Goal: Task Accomplishment & Management: Complete application form

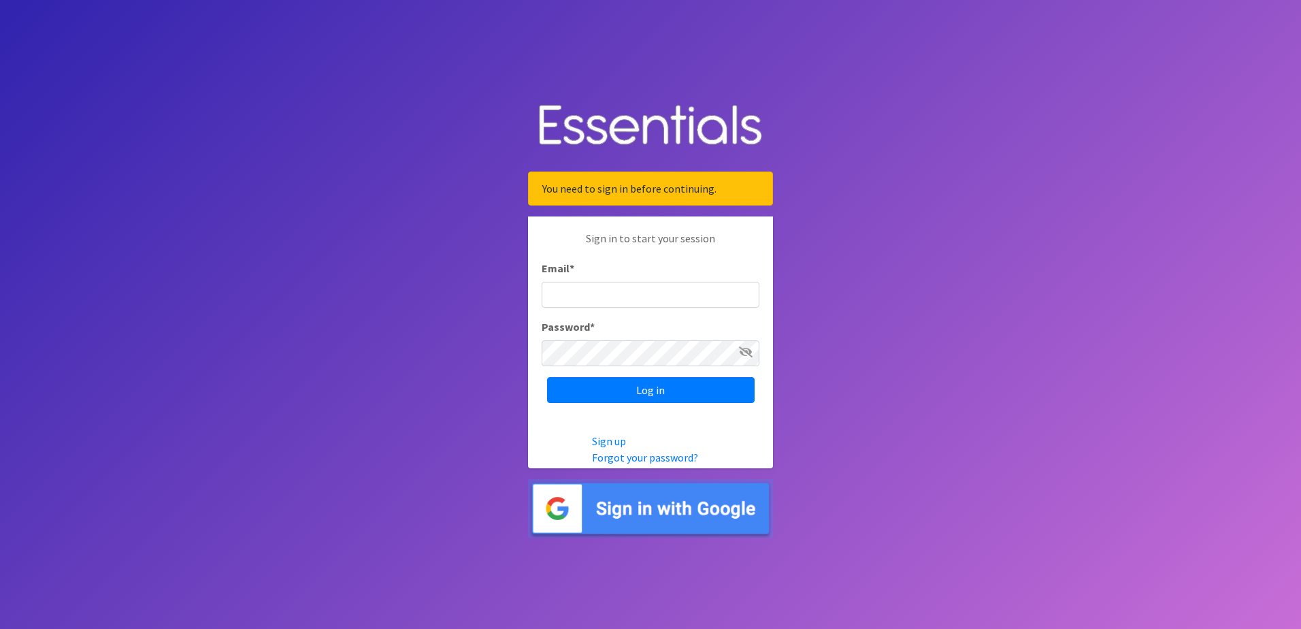
click at [747, 354] on icon at bounding box center [746, 351] width 14 height 11
click at [652, 294] on input "Email *" at bounding box center [650, 295] width 218 height 26
type input "[EMAIL_ADDRESS][DOMAIN_NAME]"
click at [681, 394] on input "Log in" at bounding box center [650, 390] width 207 height 26
click at [531, 355] on div "Sign in to start your session Email * [EMAIL_ADDRESS][DOMAIN_NAME] Password * L…" at bounding box center [650, 316] width 245 height 200
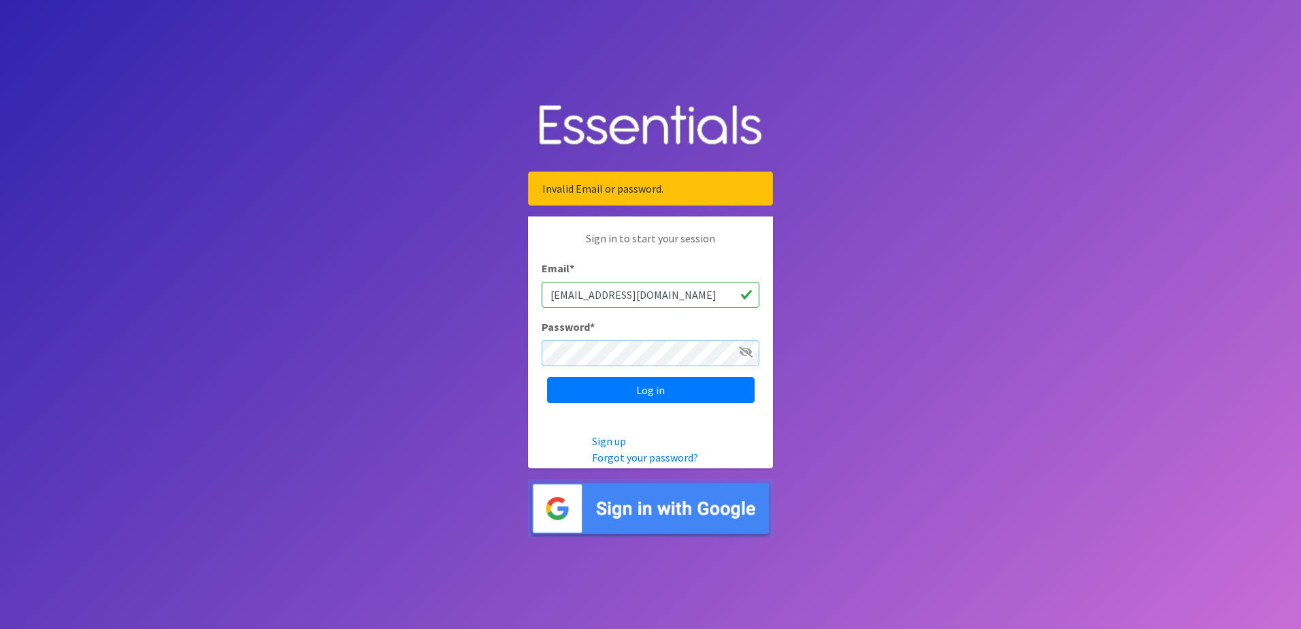
click at [547, 377] on input "Log in" at bounding box center [650, 390] width 207 height 26
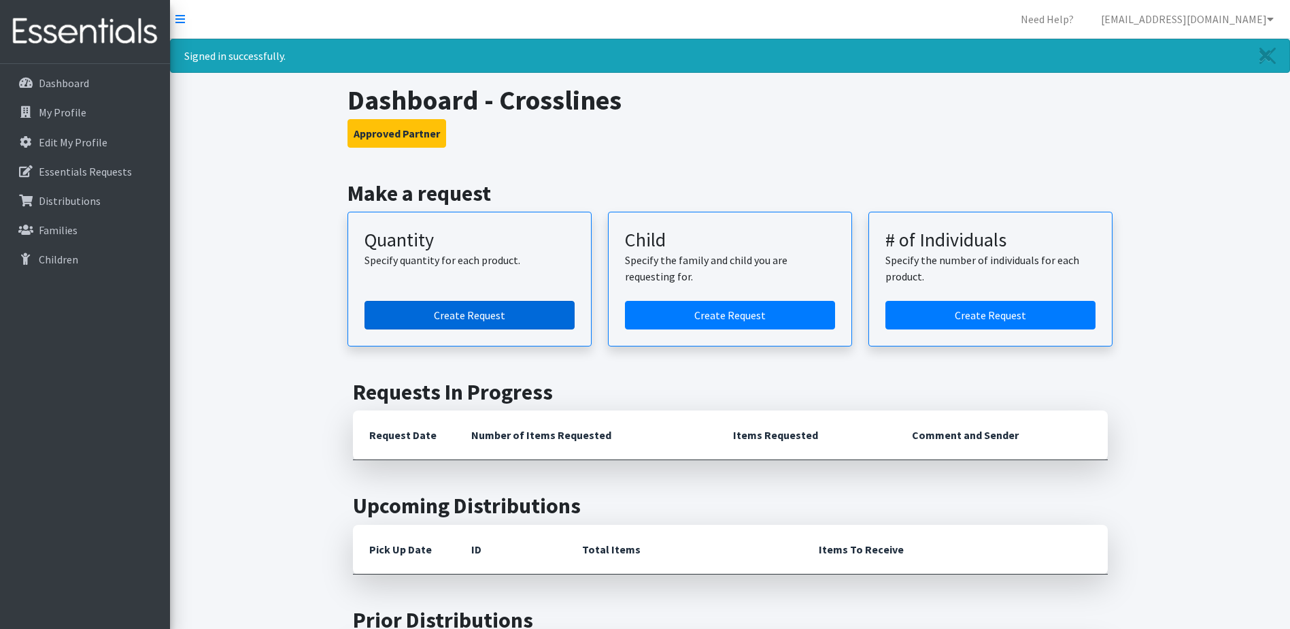
click at [446, 318] on link "Create Request" at bounding box center [470, 315] width 210 height 29
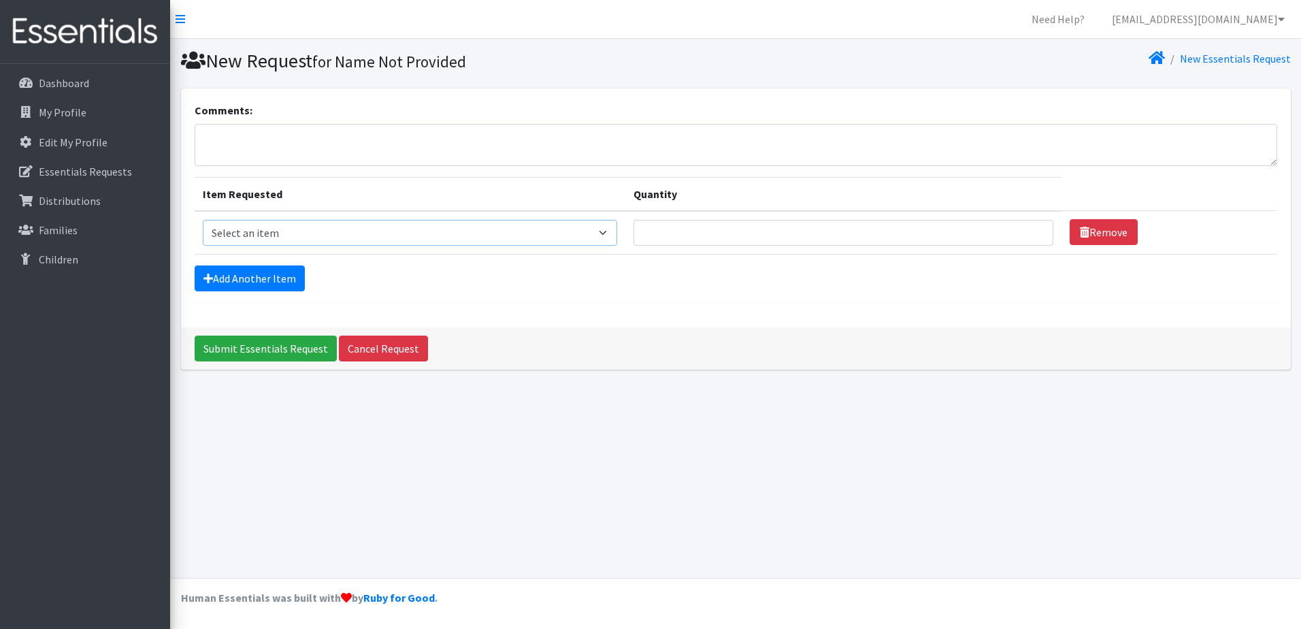
click at [409, 231] on select "Select an item Child (Newborn) Child (Size 1) Child (Size 2) Child (Size 3) Chi…" at bounding box center [410, 233] width 414 height 26
select select "3061"
click at [203, 220] on select "Select an item Child (Newborn) Child (Size 1) Child (Size 2) Child (Size 3) Chi…" at bounding box center [410, 233] width 414 height 26
click at [633, 231] on input "Quantity" at bounding box center [843, 233] width 420 height 26
click at [633, 233] on input "Quantity" at bounding box center [843, 233] width 420 height 26
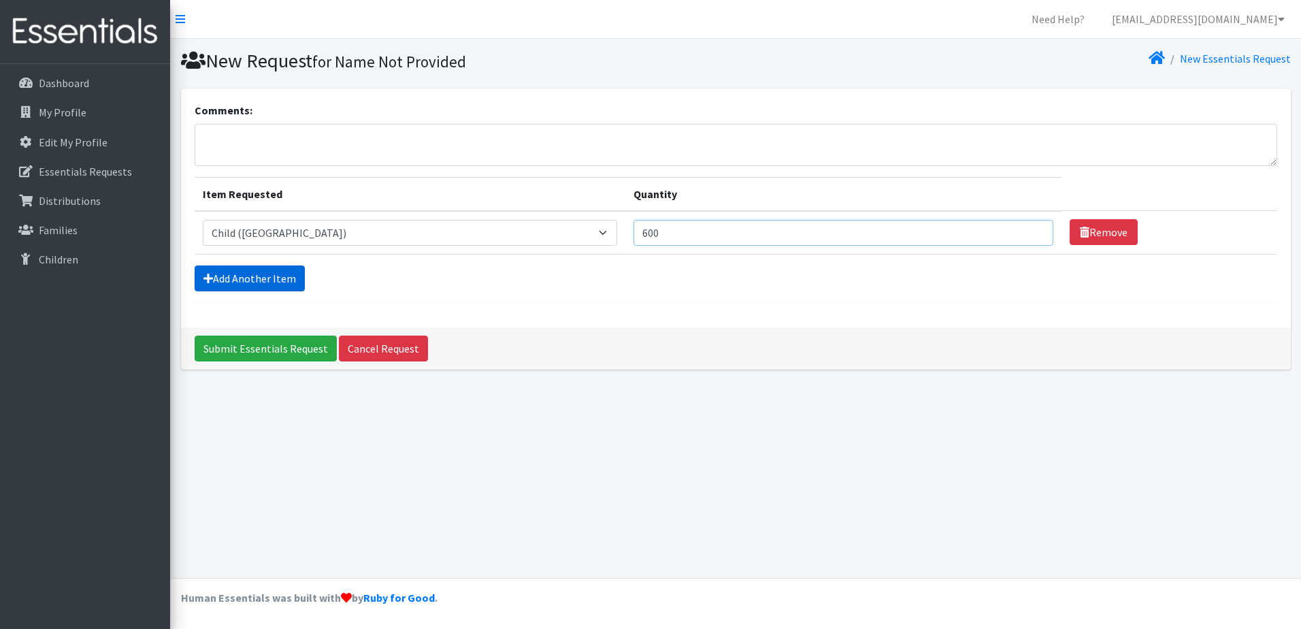
type input "600"
click at [224, 283] on link "Add Another Item" at bounding box center [250, 278] width 110 height 26
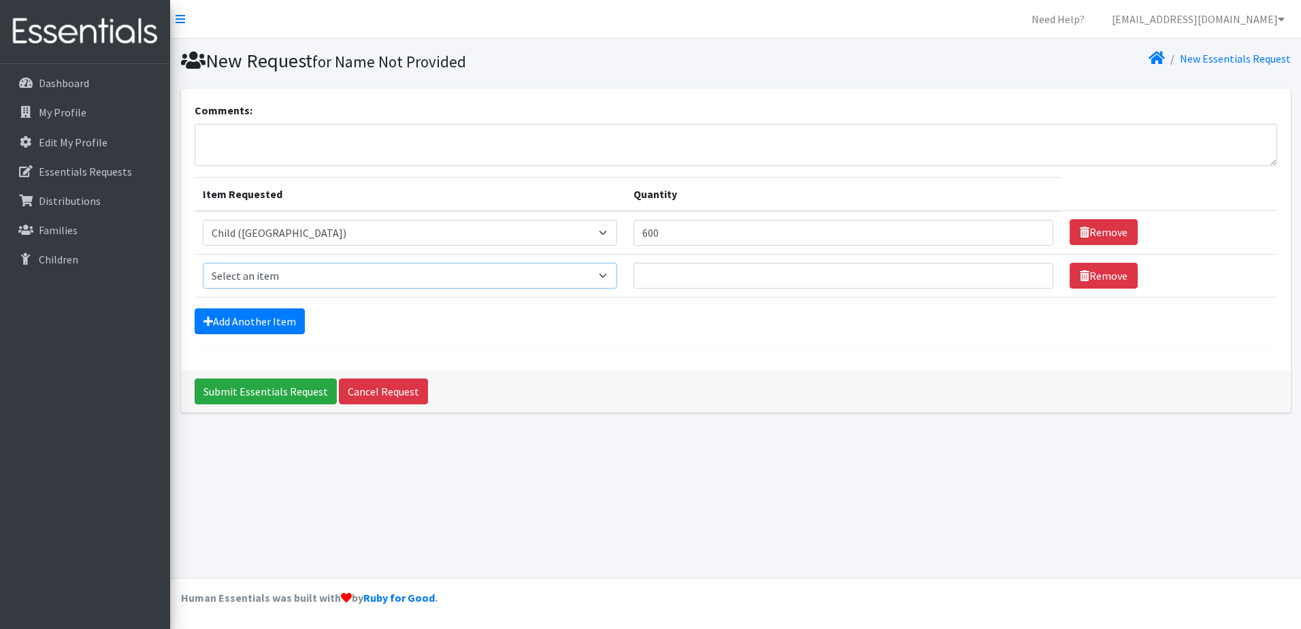
click at [259, 265] on select "Select an item Child (Newborn) Child (Size 1) Child (Size 2) Child (Size 3) Chi…" at bounding box center [410, 276] width 414 height 26
select select "3063"
click at [203, 263] on select "Select an item Child (Newborn) Child (Size 1) Child (Size 2) Child (Size 3) Chi…" at bounding box center [410, 276] width 414 height 26
click at [647, 278] on input "Quantity" at bounding box center [843, 276] width 420 height 26
type input "500"
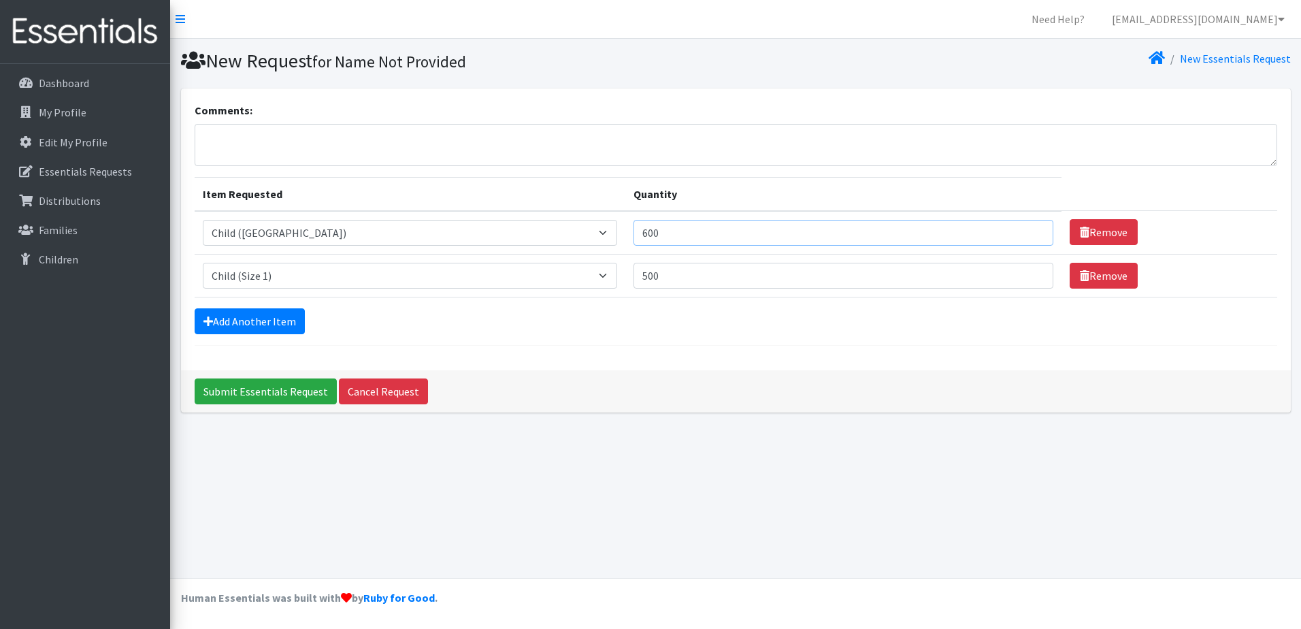
click at [633, 233] on input "600" at bounding box center [843, 233] width 420 height 26
type input "6"
type input "500"
click at [294, 318] on link "Add Another Item" at bounding box center [250, 321] width 110 height 26
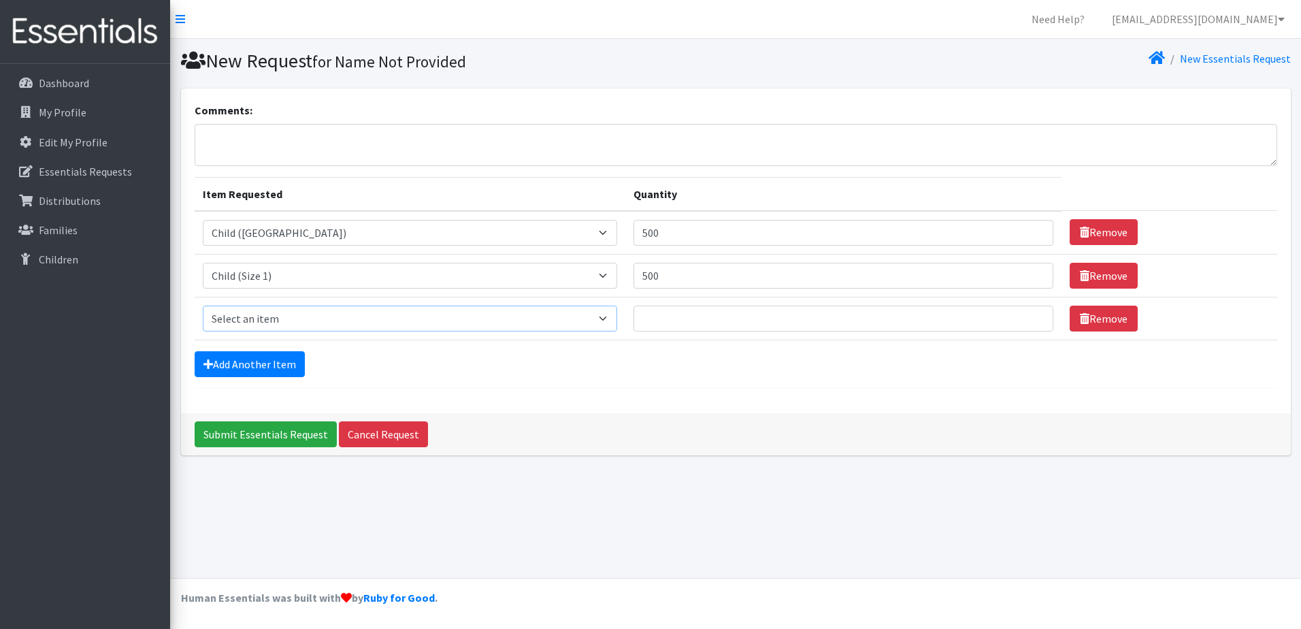
click at [346, 318] on select "Select an item Child (Newborn) Child (Size 1) Child (Size 2) Child (Size 3) Chi…" at bounding box center [410, 318] width 414 height 26
select select "3065"
click at [203, 305] on select "Select an item Child (Newborn) Child (Size 1) Child (Size 2) Child (Size 3) Chi…" at bounding box center [410, 318] width 414 height 26
click at [633, 322] on input "Quantity" at bounding box center [843, 318] width 420 height 26
type input "900"
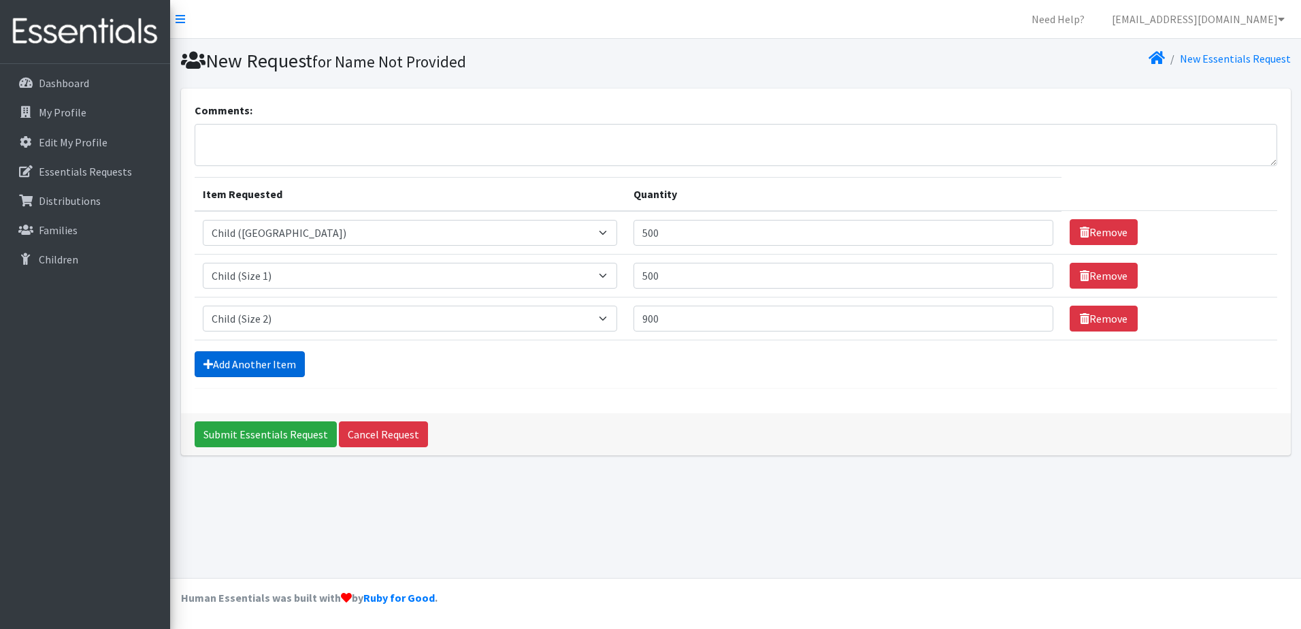
click at [288, 357] on link "Add Another Item" at bounding box center [250, 364] width 110 height 26
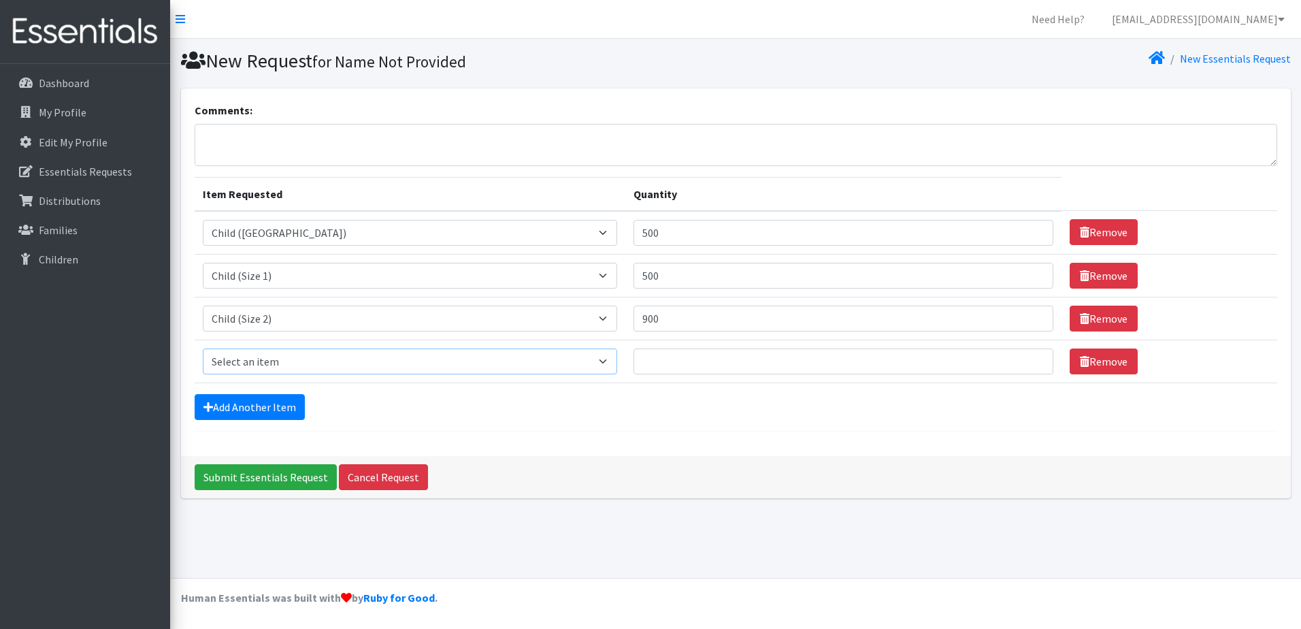
click at [488, 367] on select "Select an item Child (Newborn) Child (Size 1) Child (Size 2) Child (Size 3) Chi…" at bounding box center [410, 361] width 414 height 26
select select "3067"
click at [203, 348] on select "Select an item Child (Newborn) Child (Size 1) Child (Size 2) Child (Size 3) Chi…" at bounding box center [410, 361] width 414 height 26
click at [633, 356] on input "Quantity" at bounding box center [843, 361] width 420 height 26
type input "1350"
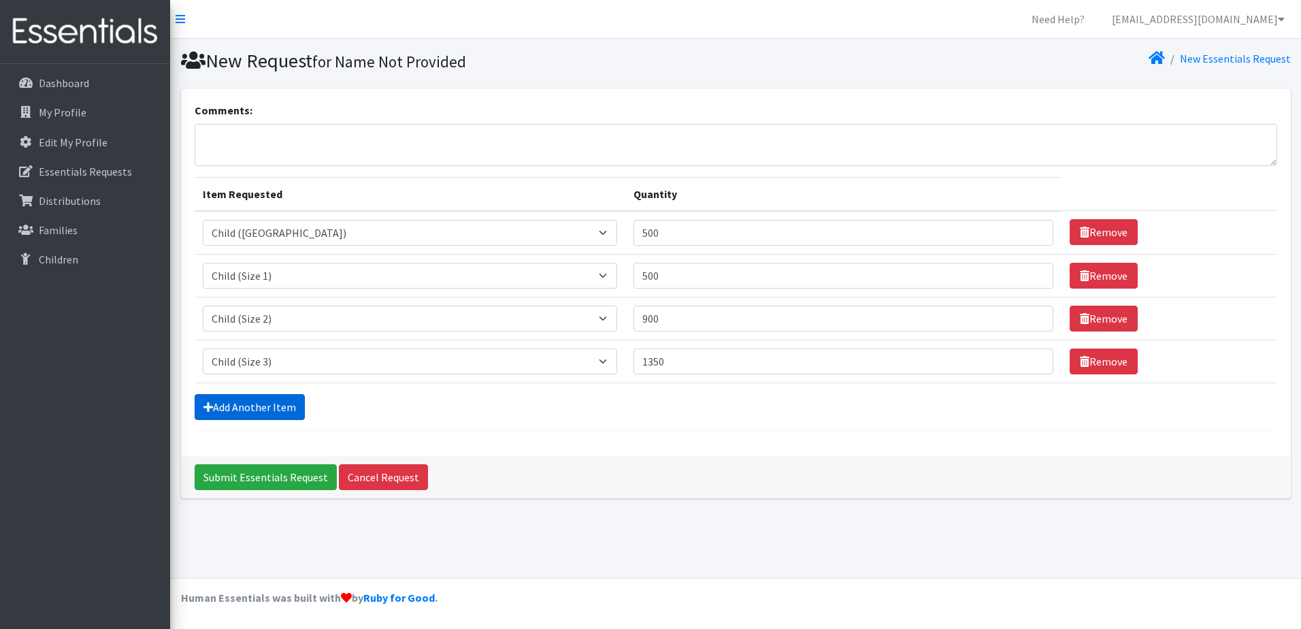
click at [273, 405] on link "Add Another Item" at bounding box center [250, 407] width 110 height 26
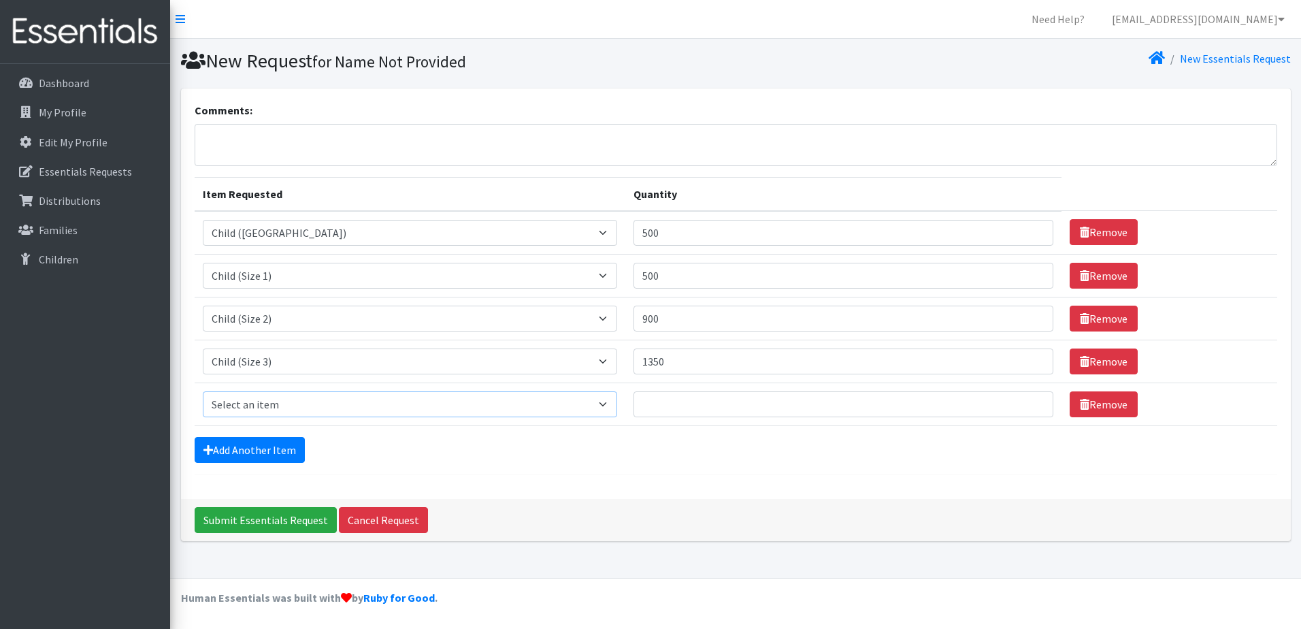
click at [275, 401] on select "Select an item Child (Newborn) Child (Size 1) Child (Size 2) Child (Size 3) Chi…" at bounding box center [410, 404] width 414 height 26
click at [203, 391] on select "Select an item Child (Newborn) Child (Size 1) Child (Size 2) Child (Size 3) Chi…" at bounding box center [410, 404] width 414 height 26
click at [281, 408] on select "Select an item Child (Newborn) Child (Size 1) Child (Size 2) Child (Size 3) Chi…" at bounding box center [410, 404] width 414 height 26
select select "3070"
click at [203, 391] on select "Select an item Child (Newborn) Child (Size 1) Child (Size 2) Child (Size 3) Chi…" at bounding box center [410, 404] width 414 height 26
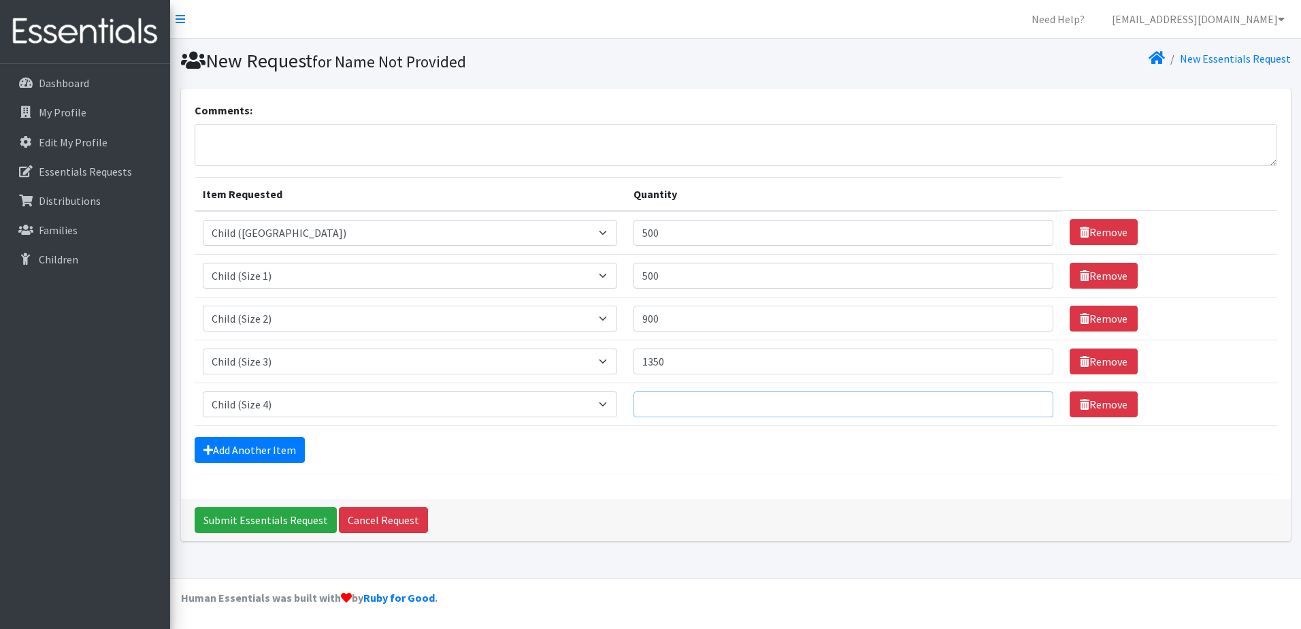
click at [633, 406] on input "Quantity" at bounding box center [843, 404] width 420 height 26
type input "2450"
click at [272, 452] on link "Add Another Item" at bounding box center [250, 450] width 110 height 26
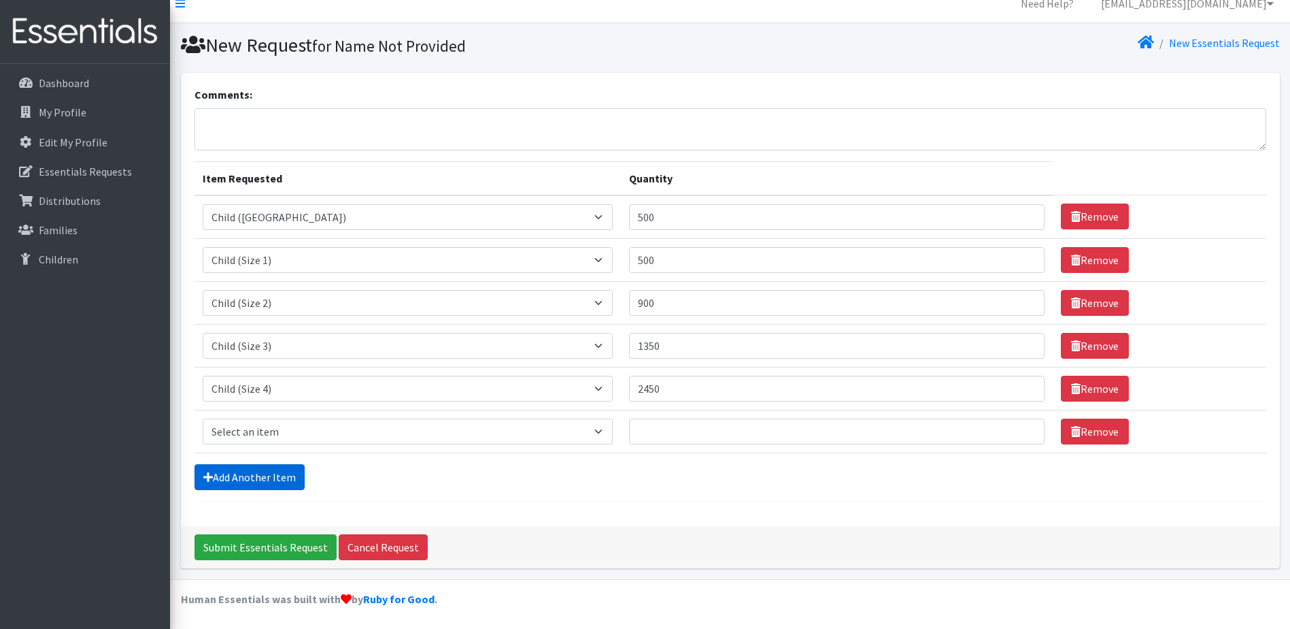
scroll to position [17, 0]
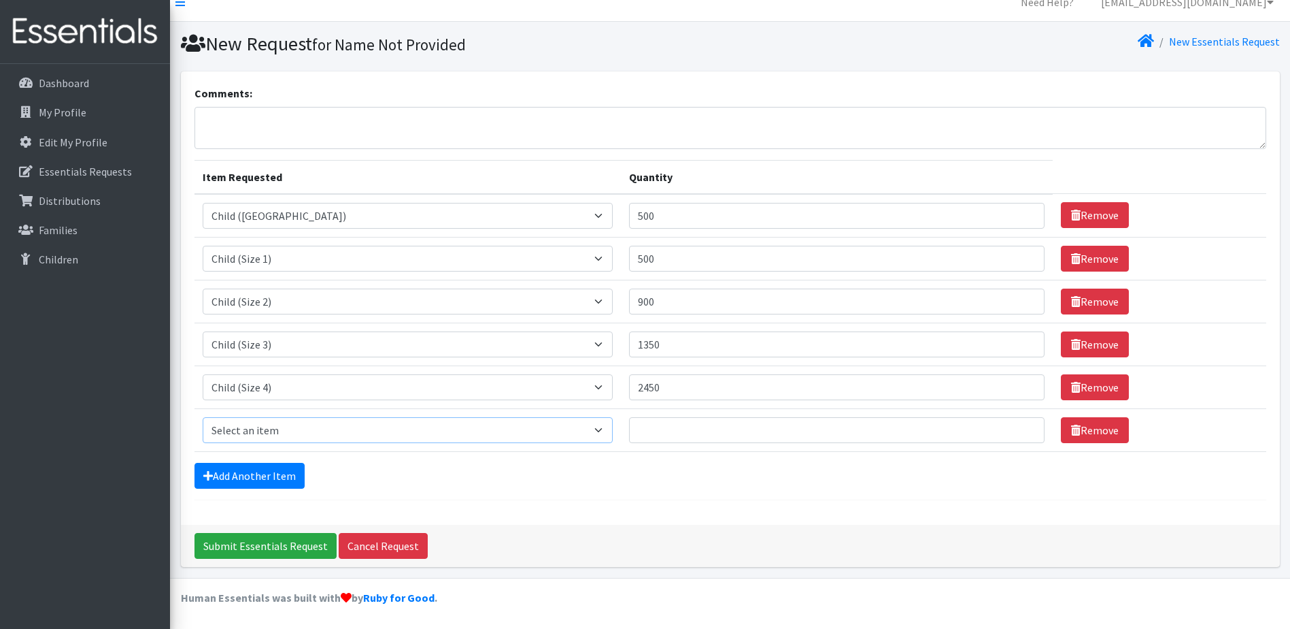
click at [309, 429] on select "Select an item Child (Newborn) Child (Size 1) Child (Size 2) Child (Size 3) Chi…" at bounding box center [408, 430] width 410 height 26
select select "3068"
click at [203, 417] on select "Select an item Child (Newborn) Child (Size 1) Child (Size 2) Child (Size 3) Chi…" at bounding box center [408, 430] width 410 height 26
click at [629, 427] on input "Quantity" at bounding box center [837, 430] width 416 height 26
type input "2900"
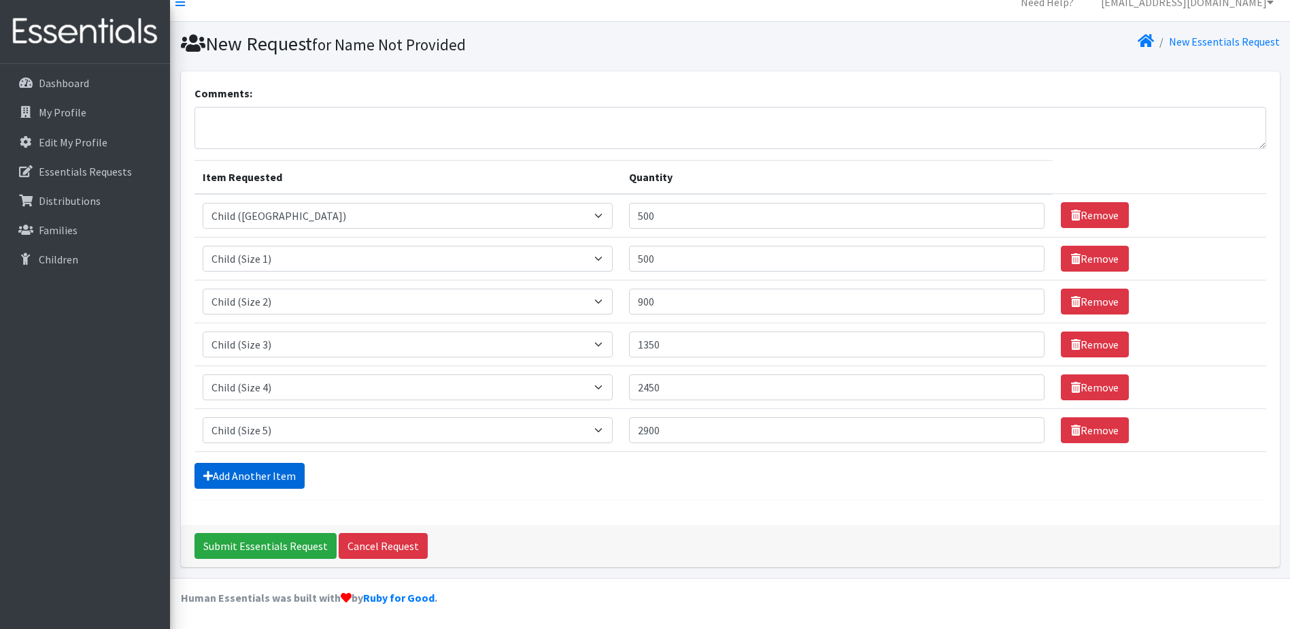
click at [289, 471] on link "Add Another Item" at bounding box center [250, 476] width 110 height 26
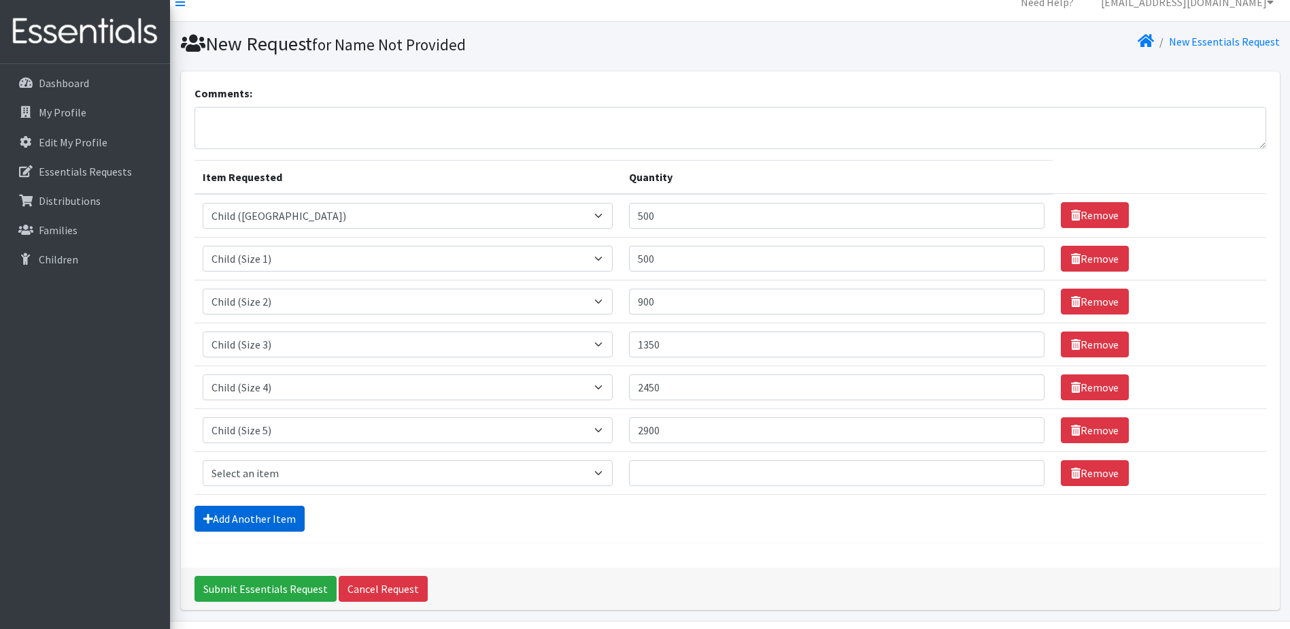
scroll to position [60, 0]
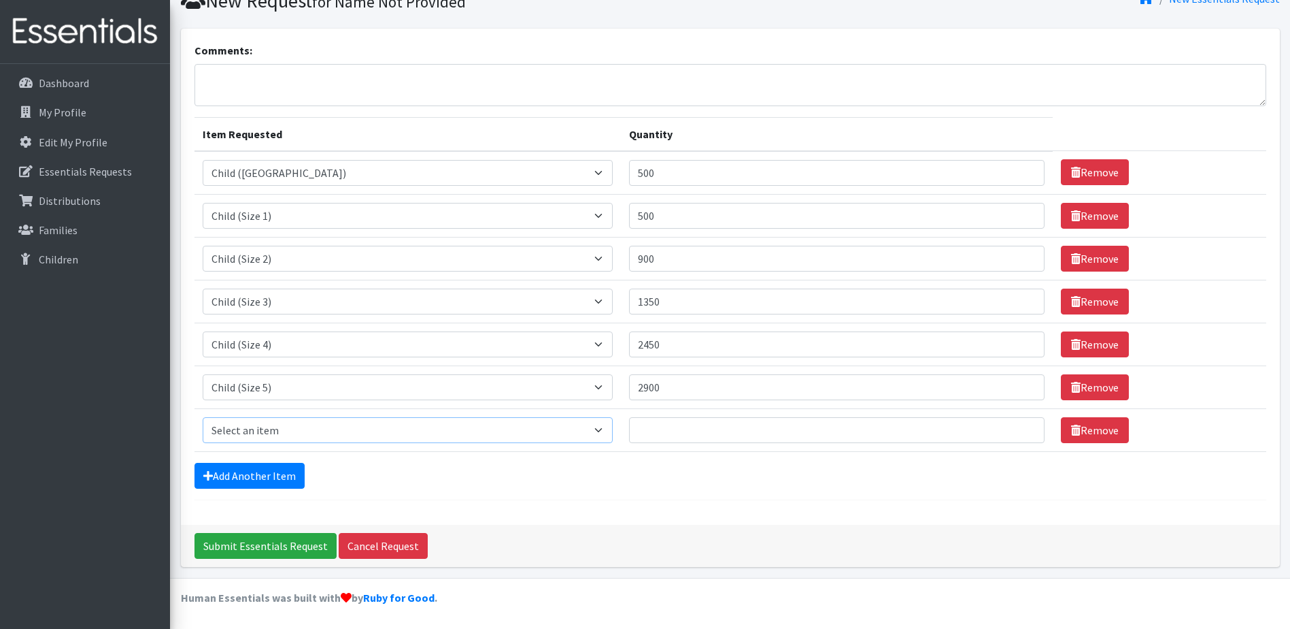
click at [333, 434] on select "Select an item Child (Newborn) Child (Size 1) Child (Size 2) Child (Size 3) Chi…" at bounding box center [408, 430] width 410 height 26
click at [675, 463] on div "Add Another Item" at bounding box center [731, 476] width 1072 height 26
click at [498, 440] on select "Select an item Child (Newborn) Child (Size 1) Child (Size 2) Child (Size 3) Chi…" at bounding box center [408, 430] width 410 height 26
click at [660, 514] on div "Comments: Item Requested Quantity Item Requested Select an item Child (Newborn)…" at bounding box center [730, 277] width 1099 height 496
click at [629, 432] on input "Quantity" at bounding box center [837, 430] width 416 height 26
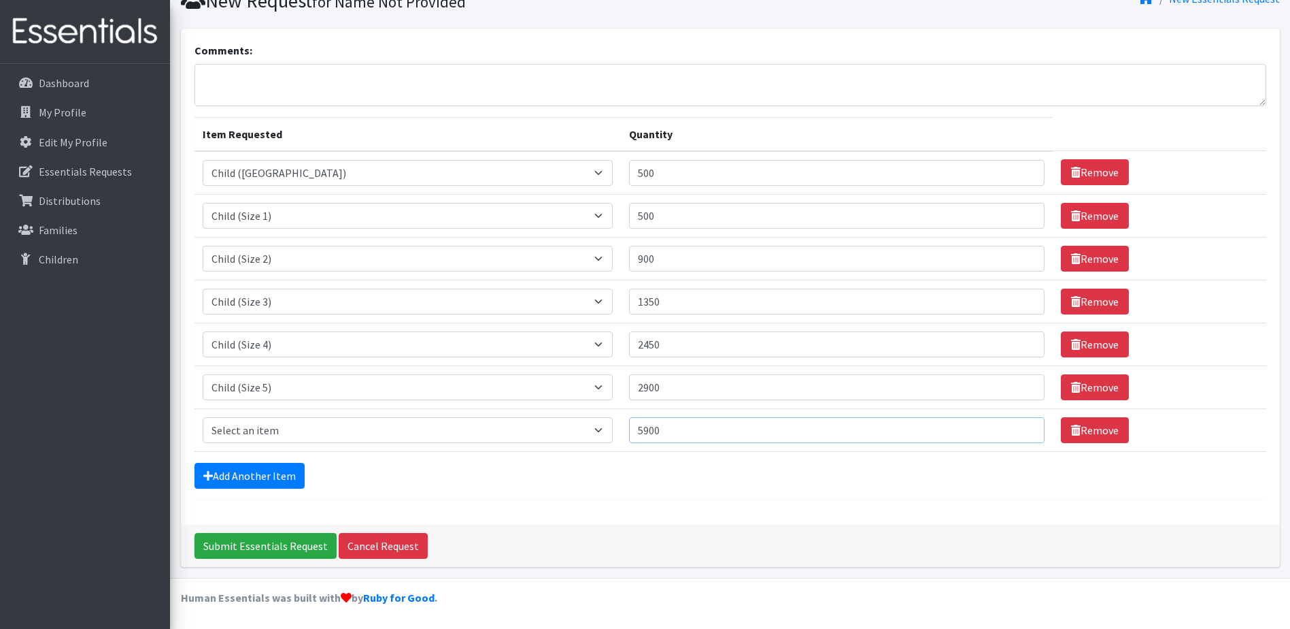
type input "5900"
click at [651, 509] on div "Comments: Item Requested Quantity Item Requested Select an item Child (Newborn)…" at bounding box center [730, 277] width 1099 height 496
click at [629, 301] on input "1350" at bounding box center [837, 301] width 416 height 26
type input "1400"
click at [629, 346] on input "2450" at bounding box center [837, 344] width 416 height 26
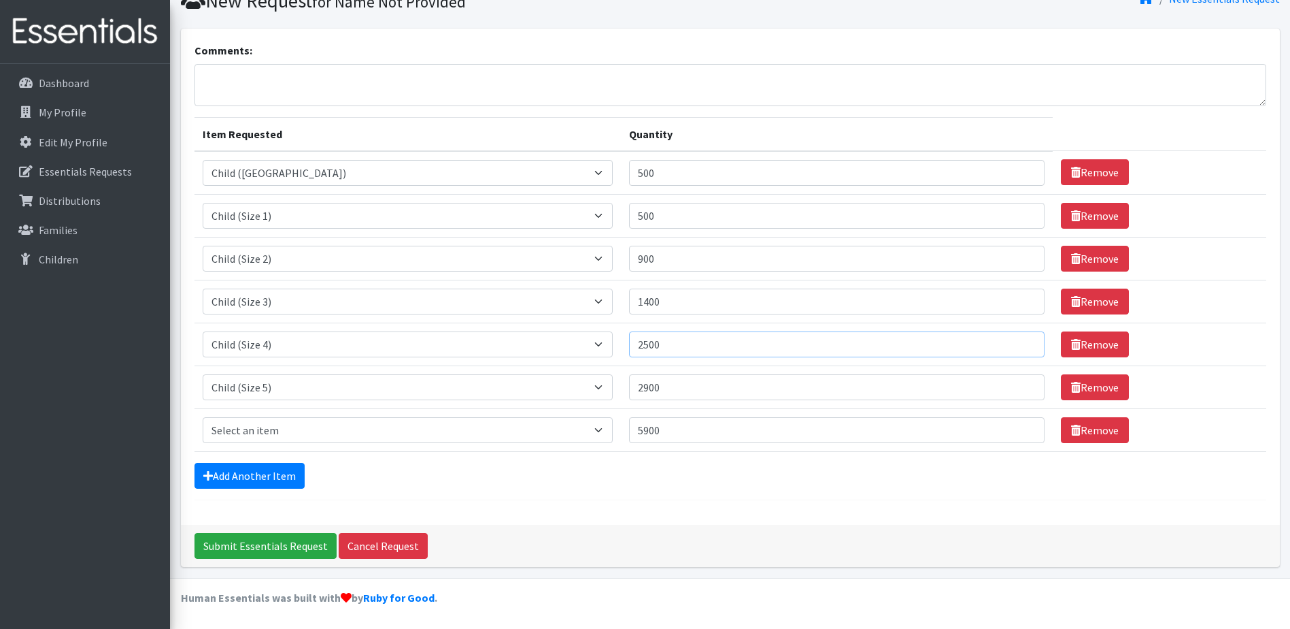
type input "2500"
click at [539, 507] on div "Comments: Item Requested Quantity Item Requested Select an item Child (Newborn)…" at bounding box center [730, 277] width 1099 height 496
click at [338, 425] on select "Select an item Child (Newborn) Child (Size 1) Child (Size 2) Child (Size 3) Chi…" at bounding box center [408, 430] width 410 height 26
select select "14435"
click at [203, 417] on select "Select an item Child (Newborn) Child (Size 1) Child (Size 2) Child (Size 3) Chi…" at bounding box center [408, 430] width 410 height 26
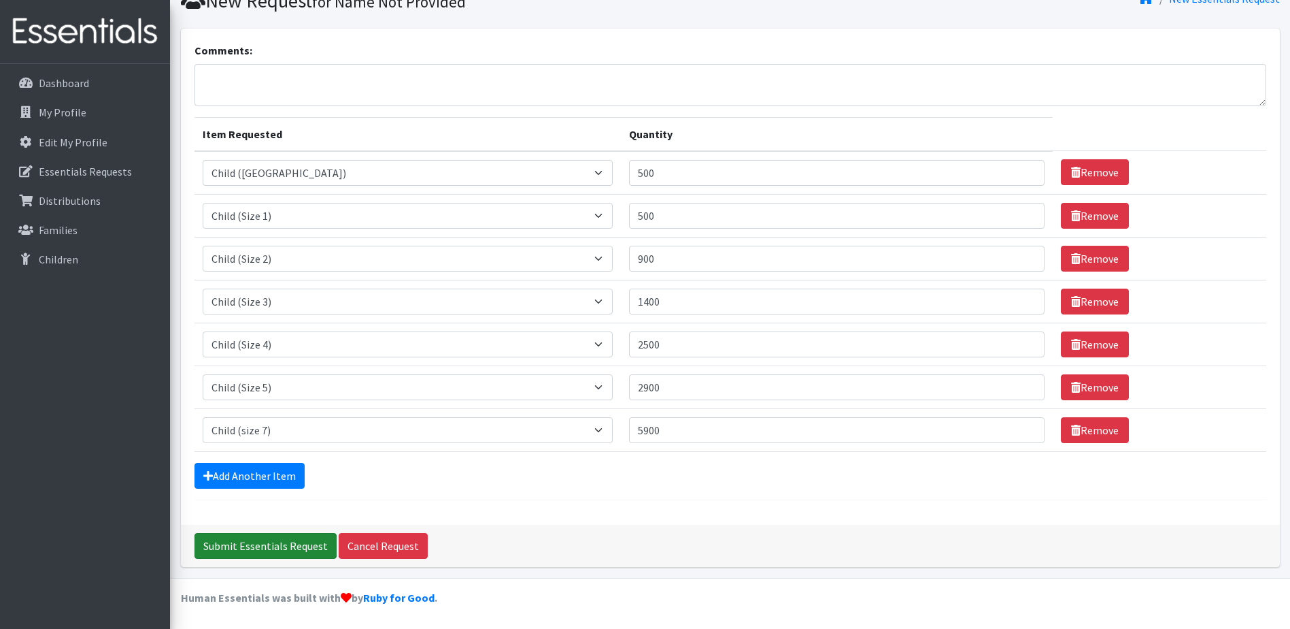
click at [304, 543] on input "Submit Essentials Request" at bounding box center [266, 546] width 142 height 26
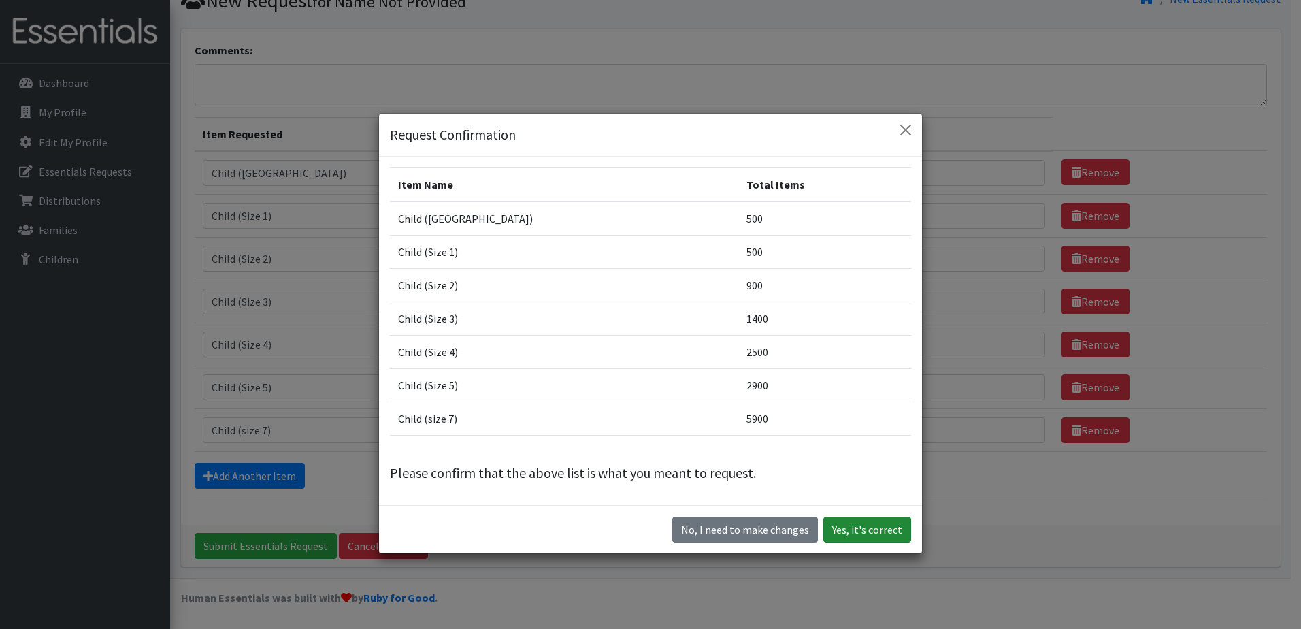
click at [848, 531] on button "Yes, it's correct" at bounding box center [867, 529] width 88 height 26
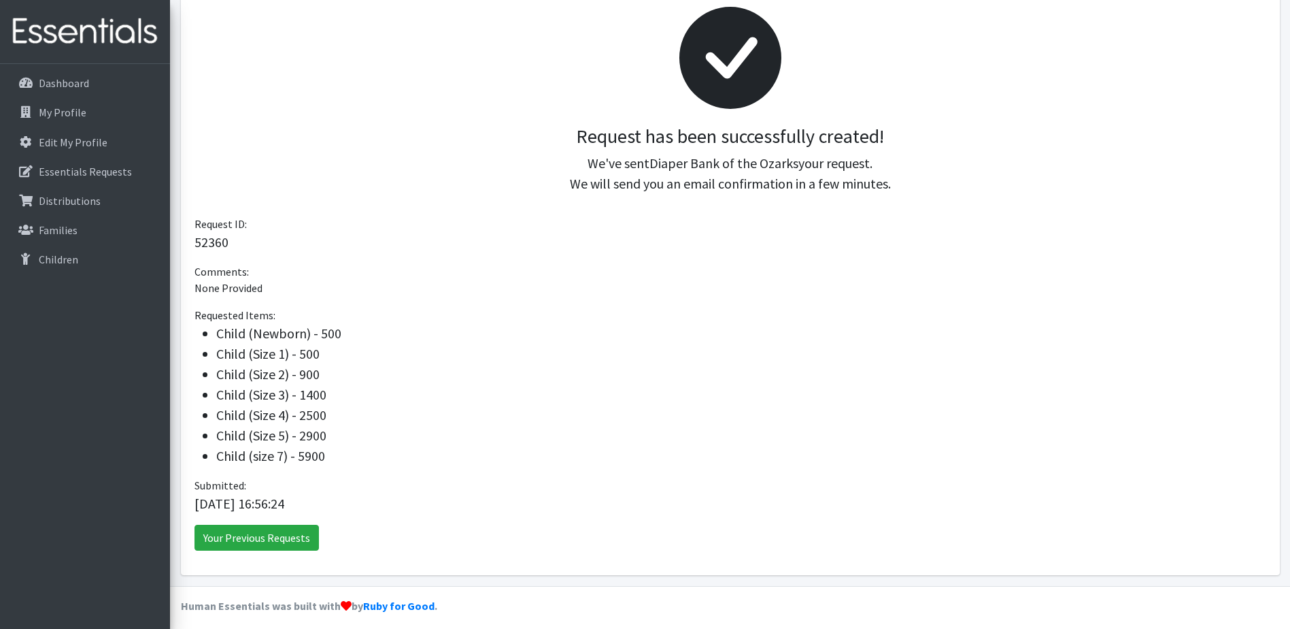
scroll to position [207, 0]
